Goal: Task Accomplishment & Management: Manage account settings

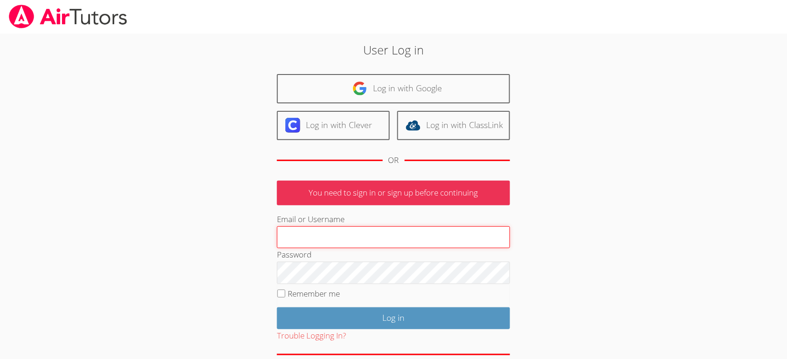
click at [319, 240] on input "Email or Username" at bounding box center [393, 237] width 233 height 22
paste input "[EMAIL_ADDRESS][DOMAIN_NAME]"
type input "[EMAIL_ADDRESS][DOMAIN_NAME]"
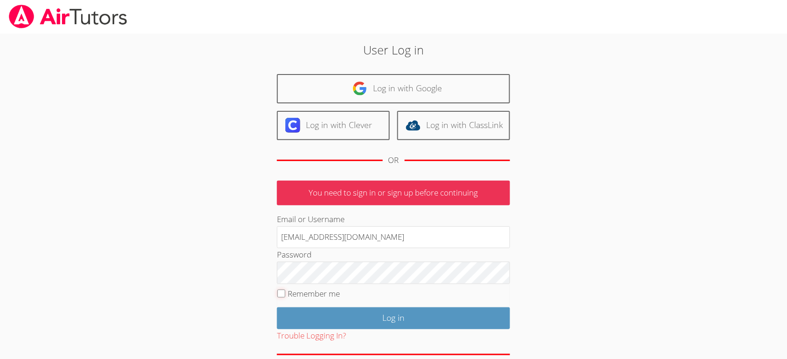
click at [281, 294] on input "Remember me" at bounding box center [281, 294] width 8 height 8
checkbox input "true"
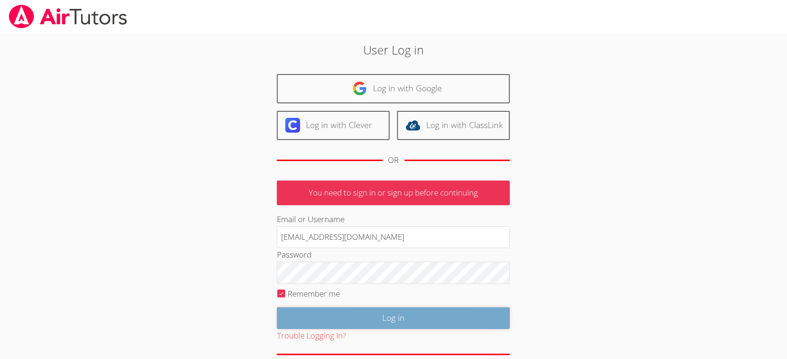
click at [335, 312] on input "Log in" at bounding box center [393, 319] width 233 height 22
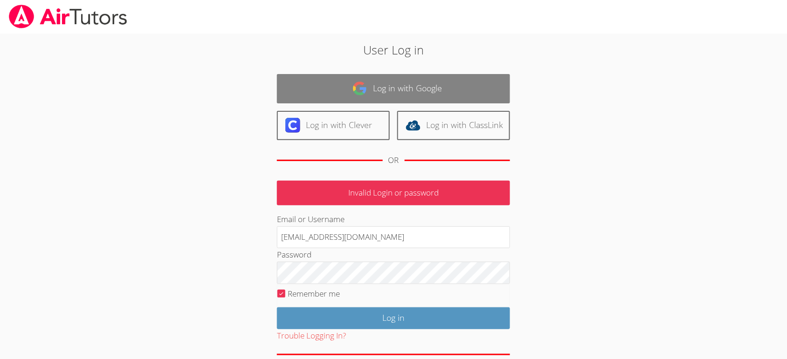
click at [364, 92] on img at bounding box center [359, 88] width 15 height 15
